Goal: Task Accomplishment & Management: Use online tool/utility

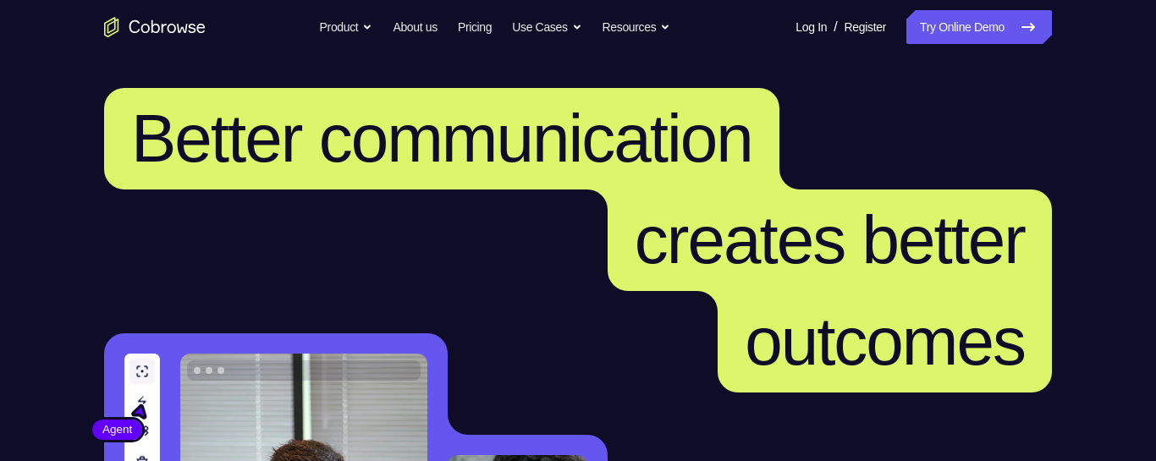
click at [988, 25] on link "Try Online Demo" at bounding box center [980, 27] width 146 height 34
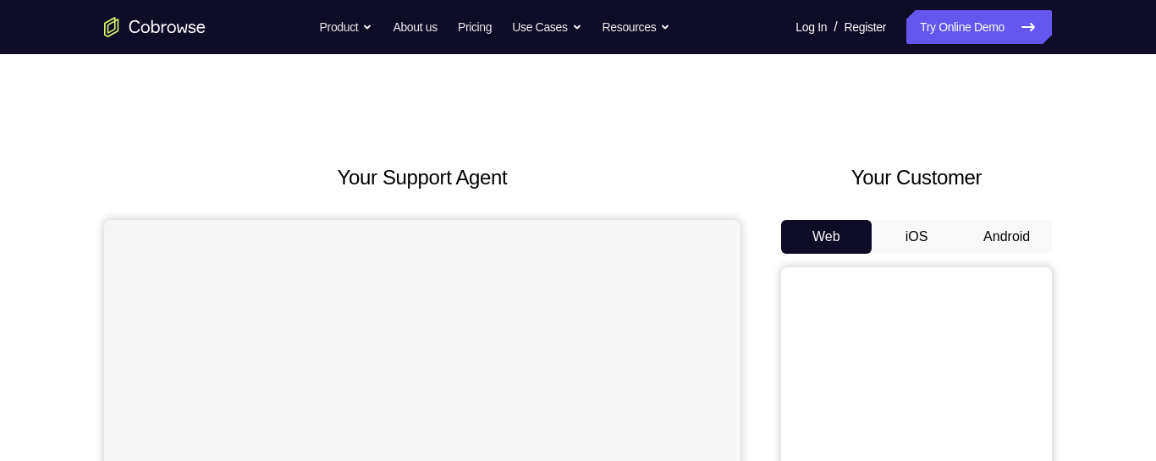
click at [1007, 225] on button "Android" at bounding box center [1007, 237] width 91 height 34
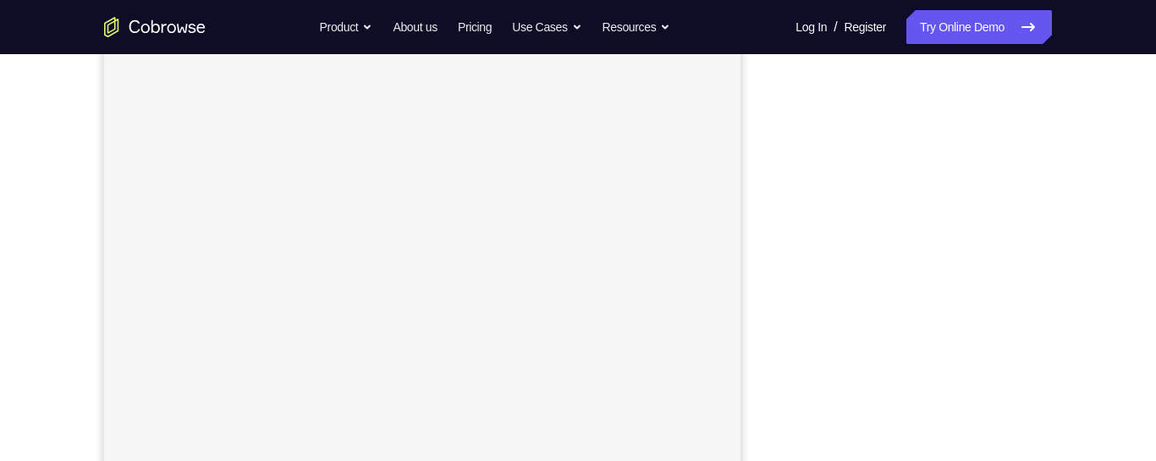
scroll to position [261, 0]
click at [1110, 305] on div "Your Support Agent Your Customer Web iOS Android Next Steps We’d be happy to gi…" at bounding box center [578, 351] width 1084 height 1117
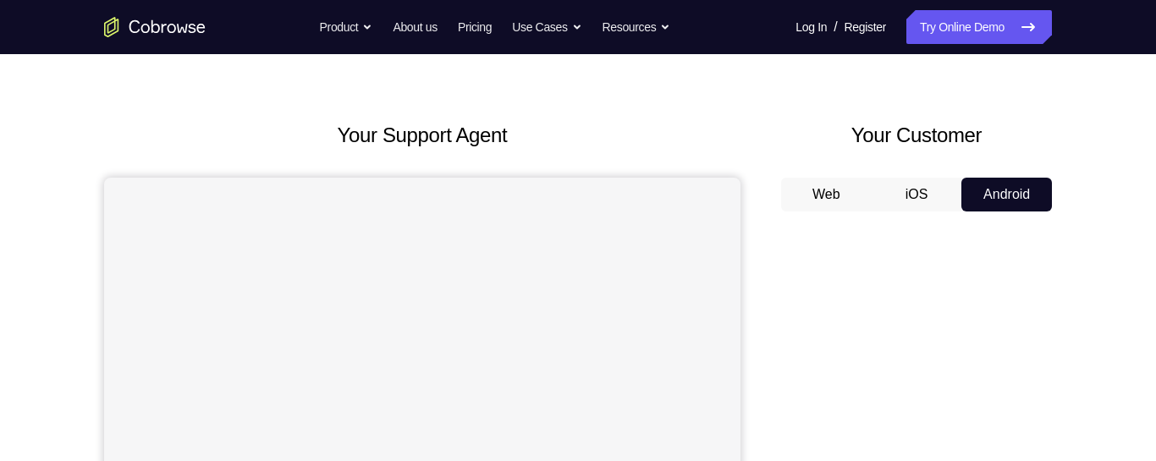
scroll to position [41, 0]
